Goal: Information Seeking & Learning: Check status

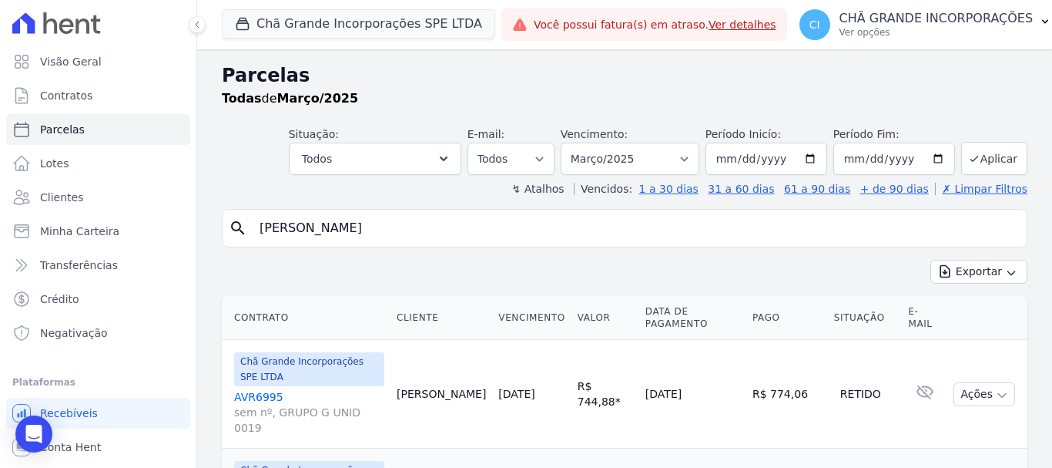
select select
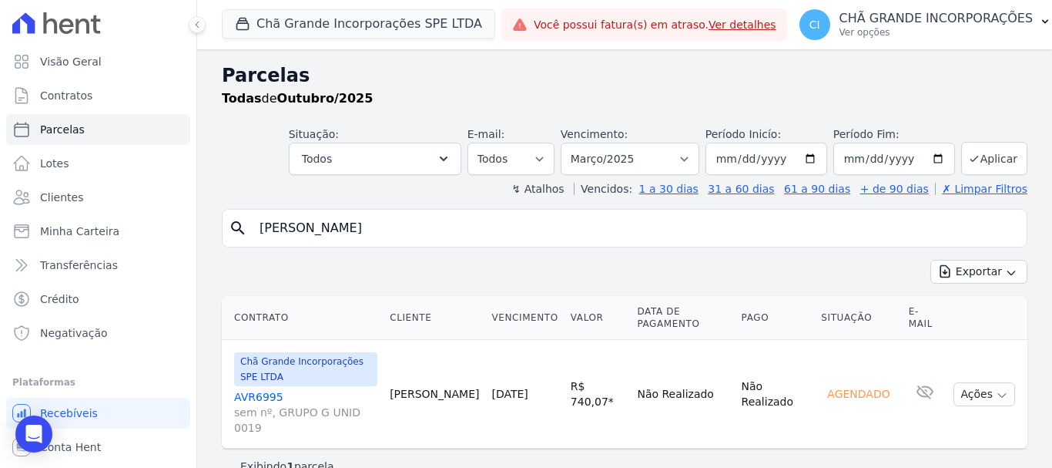
select select
select select "03/2025"
click at [488, 222] on input "[PERSON_NAME]" at bounding box center [635, 228] width 770 height 31
click at [471, 237] on input "[PERSON_NAME]" at bounding box center [635, 228] width 770 height 31
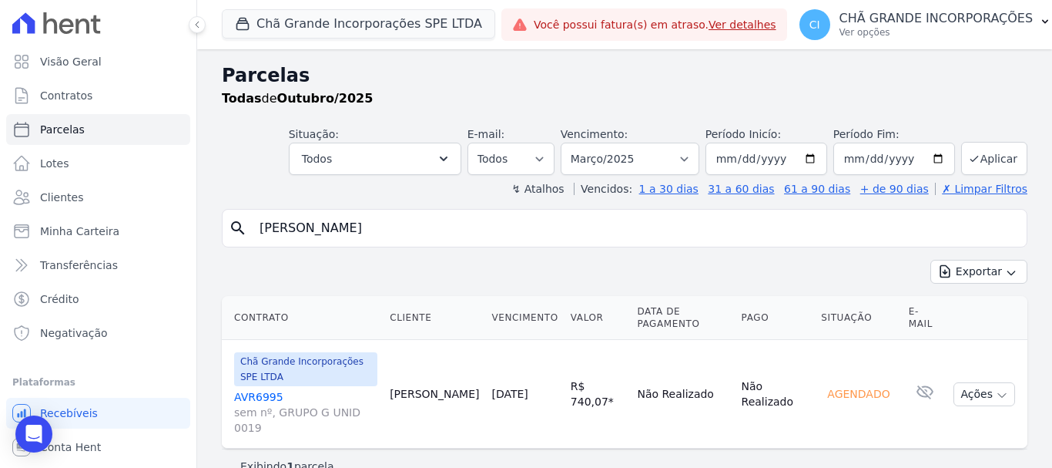
click at [471, 237] on input "[PERSON_NAME]" at bounding box center [635, 228] width 770 height 31
paste input "[PERSON_NAME]"
type input "[PERSON_NAME]"
select select
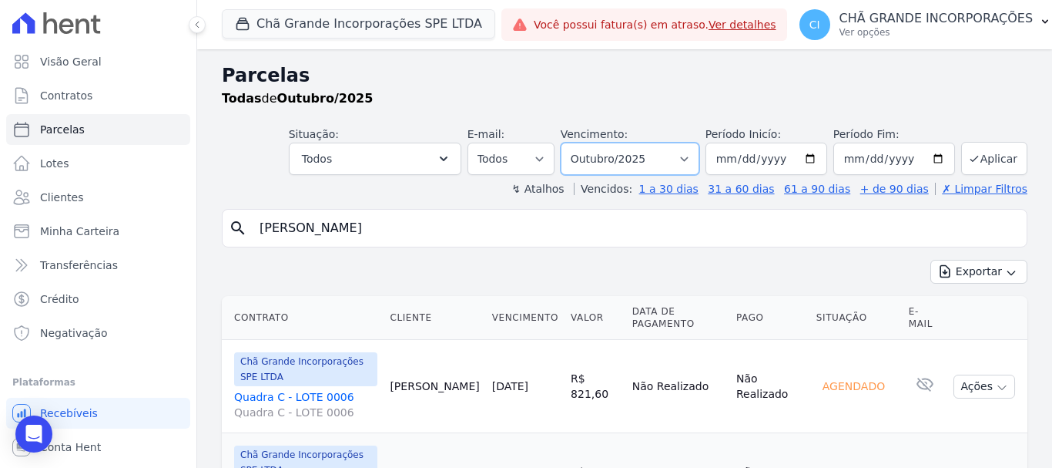
click at [686, 155] on select "Filtrar por período ──────── Todos os meses Outubro/2019 Novembro/2019 Dezembro…" at bounding box center [630, 159] width 139 height 32
select select "01/2025"
click at [571, 143] on select "Filtrar por período ──────── Todos os meses Outubro/2019 Novembro/2019 Dezembro…" at bounding box center [630, 159] width 139 height 32
select select
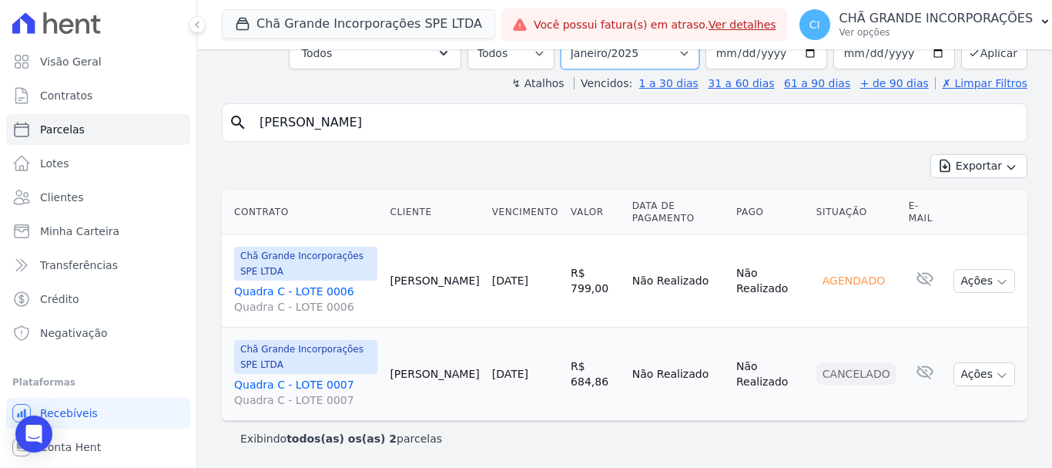
scroll to position [93, 0]
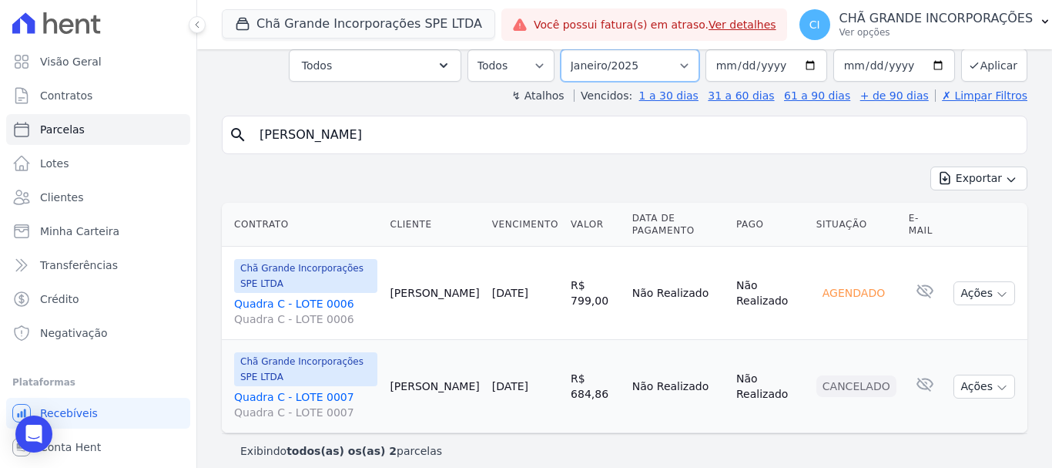
click at [686, 50] on select "Filtrar por período ──────── Todos os meses Outubro/2019 Novembro/2019 Dezembro…" at bounding box center [630, 65] width 139 height 32
select select "02/2025"
click at [571, 49] on select "Filtrar por período ──────── Todos os meses Outubro/2019 Novembro/2019 Dezembro…" at bounding box center [630, 65] width 139 height 32
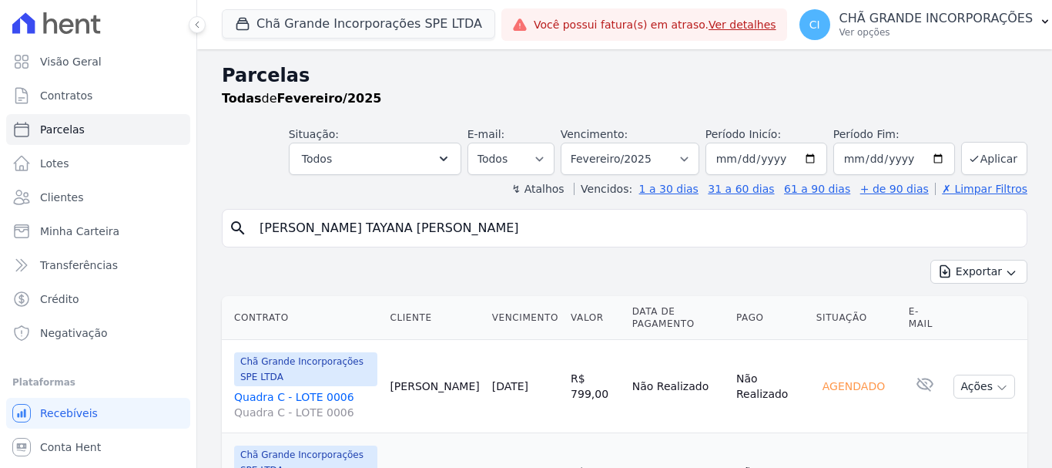
select select
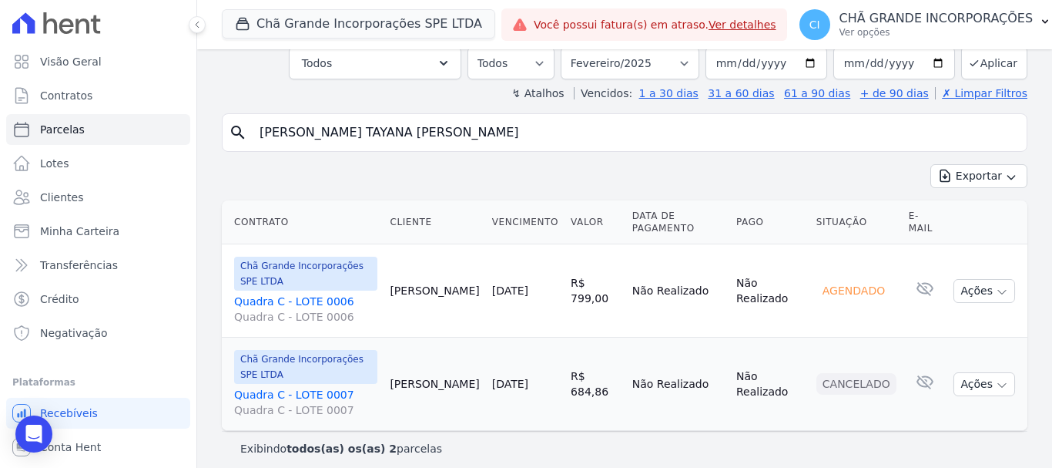
scroll to position [106, 0]
